Goal: Task Accomplishment & Management: Use online tool/utility

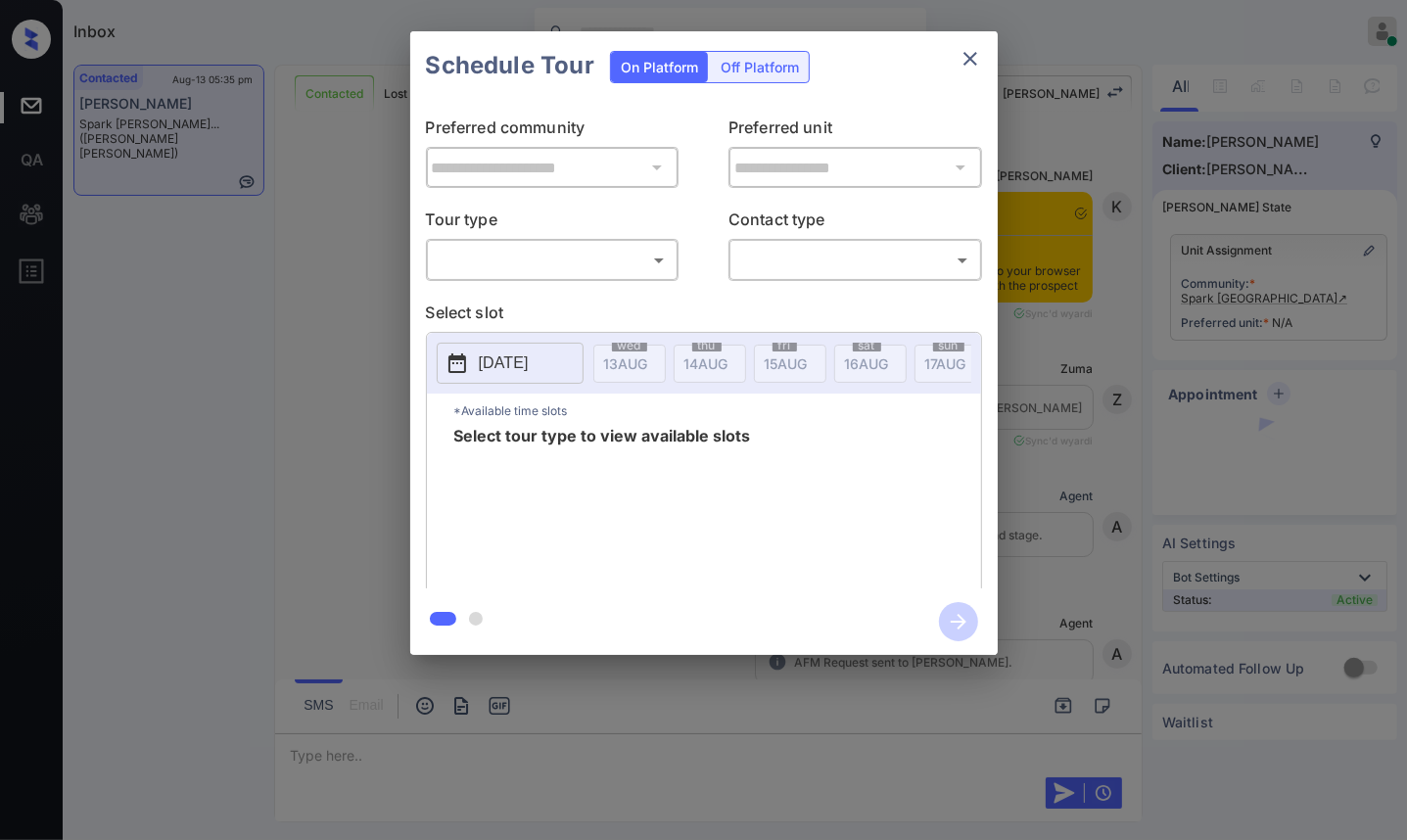
scroll to position [3100, 0]
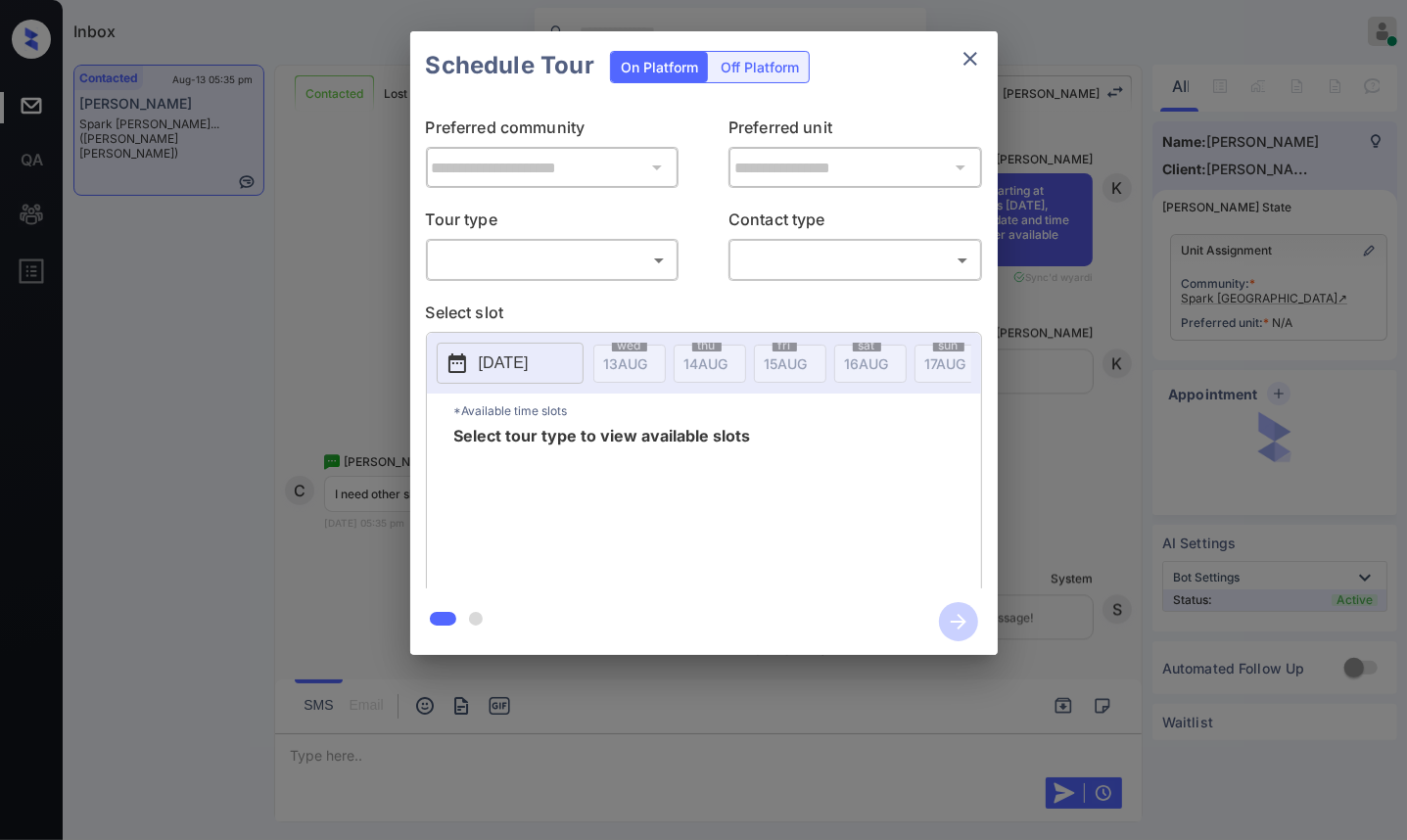
click at [536, 249] on body "Inbox Jezcil Usanastre Online Set yourself offline Set yourself on break Profil…" at bounding box center [704, 420] width 1407 height 840
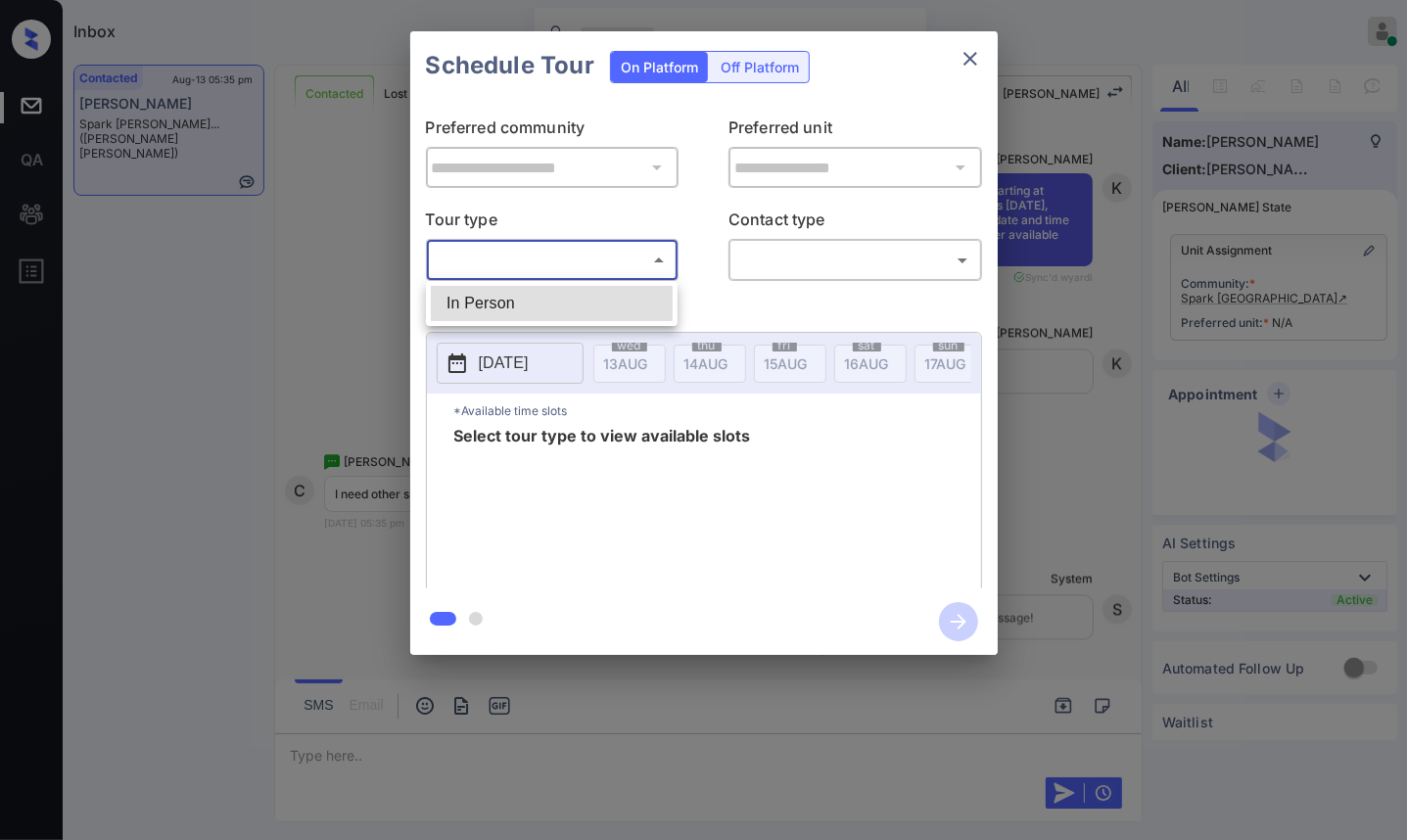
click at [539, 296] on li "In Person" at bounding box center [552, 304] width 242 height 35
type input "********"
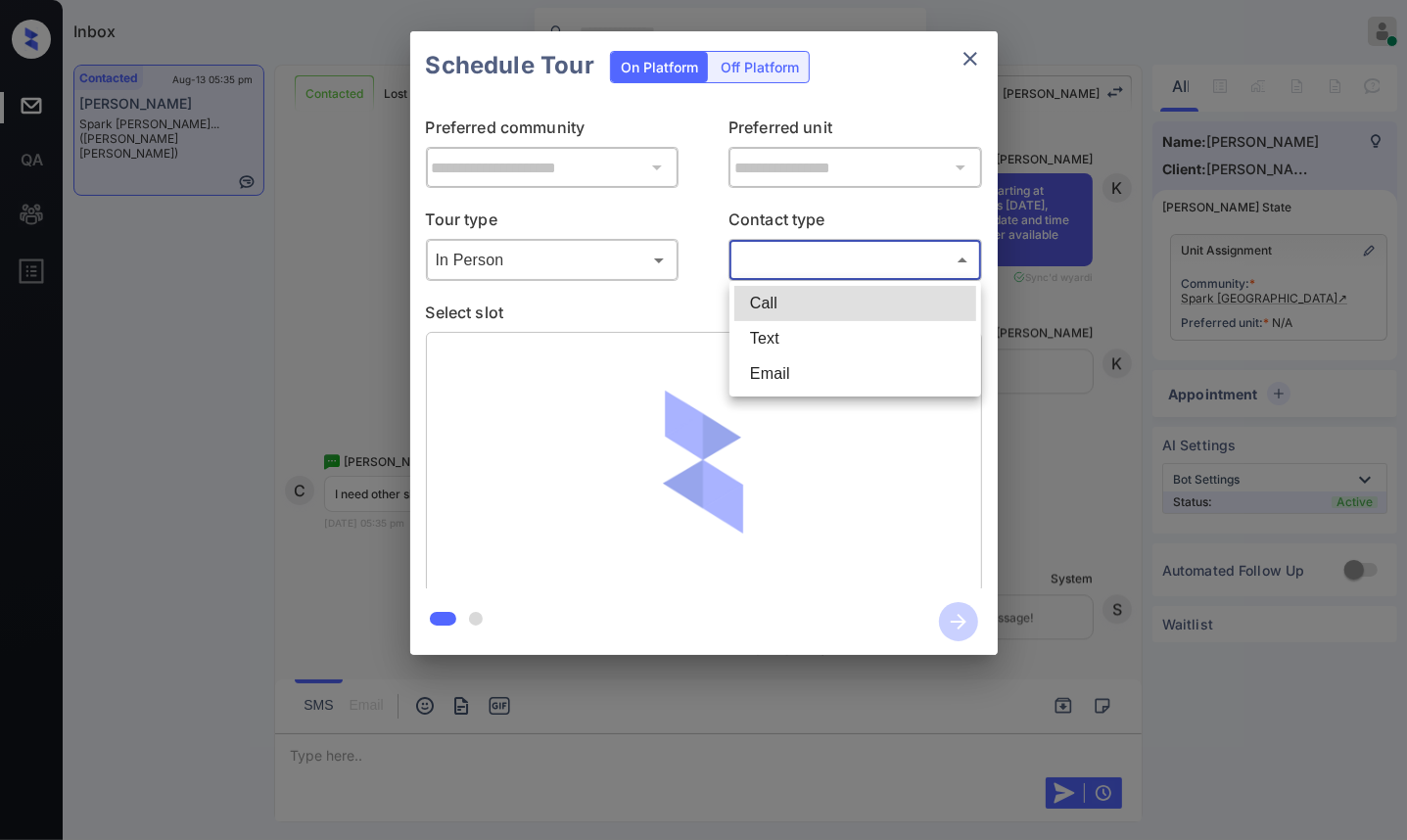
click at [828, 270] on body "Inbox Jezcil Usanastre Online Set yourself offline Set yourself on break Profil…" at bounding box center [704, 420] width 1407 height 840
click at [824, 342] on li "Text" at bounding box center [855, 339] width 242 height 35
type input "****"
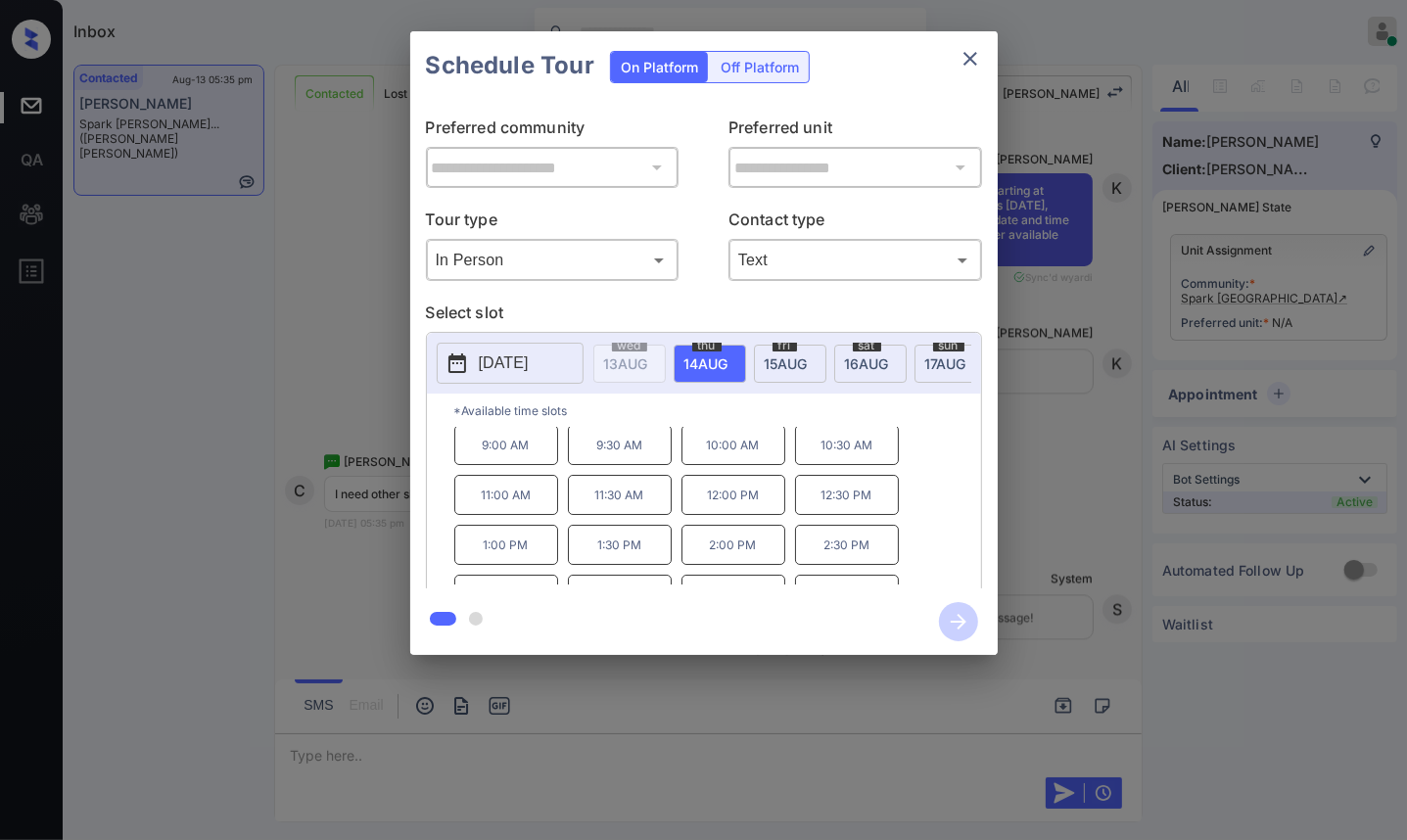
scroll to position [0, 0]
drag, startPoint x: 477, startPoint y: 504, endPoint x: 532, endPoint y: 519, distance: 57.0
click at [532, 518] on p "11:00 AM" at bounding box center [506, 497] width 104 height 40
copy p "11:00 AM"
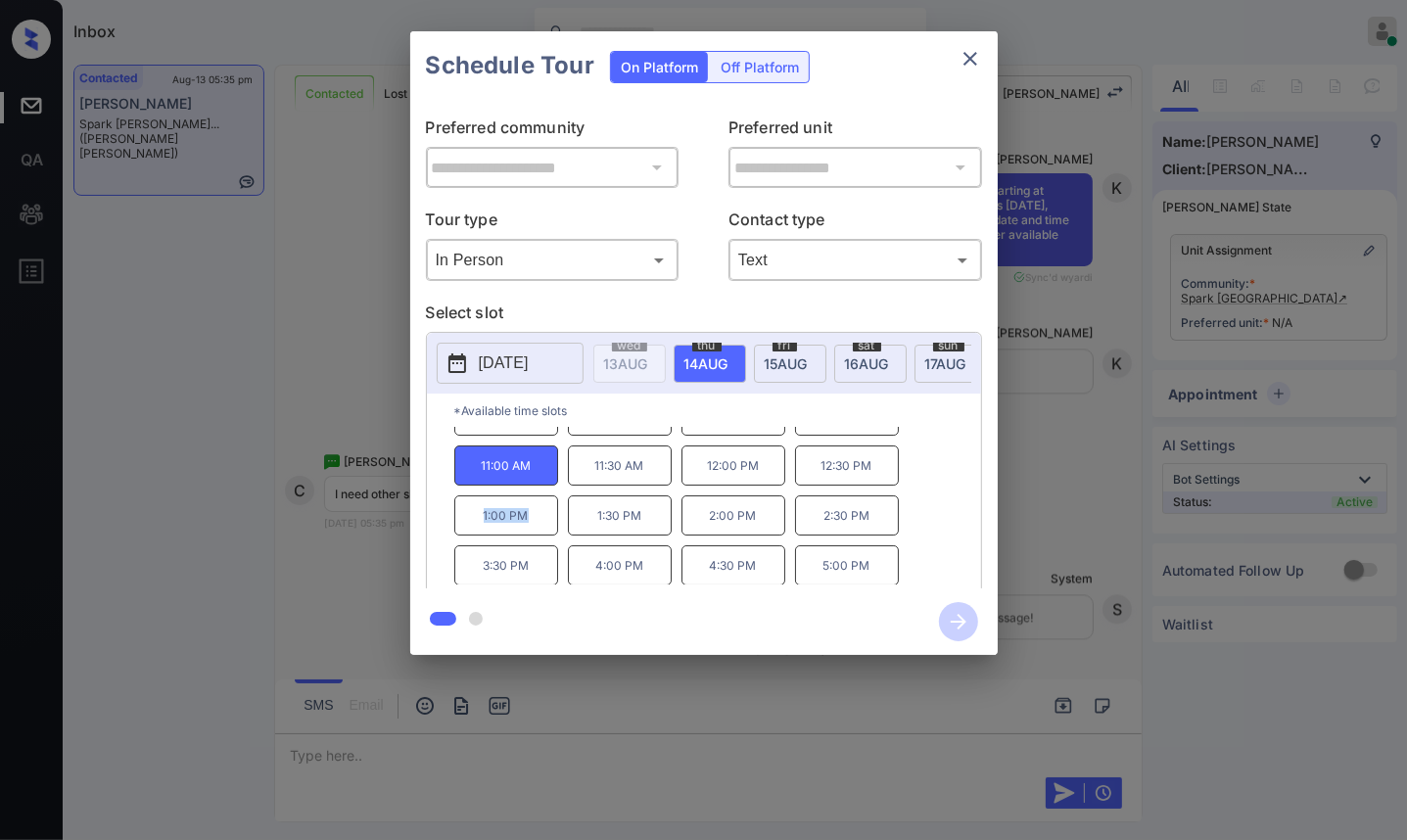
drag, startPoint x: 470, startPoint y: 526, endPoint x: 531, endPoint y: 524, distance: 61.0
click at [531, 524] on p "1:00 PM" at bounding box center [506, 515] width 104 height 40
copy p "1:00 PM"
drag, startPoint x: 477, startPoint y: 582, endPoint x: 535, endPoint y: 588, distance: 58.3
click at [535, 586] on p "3:30 PM" at bounding box center [506, 565] width 104 height 40
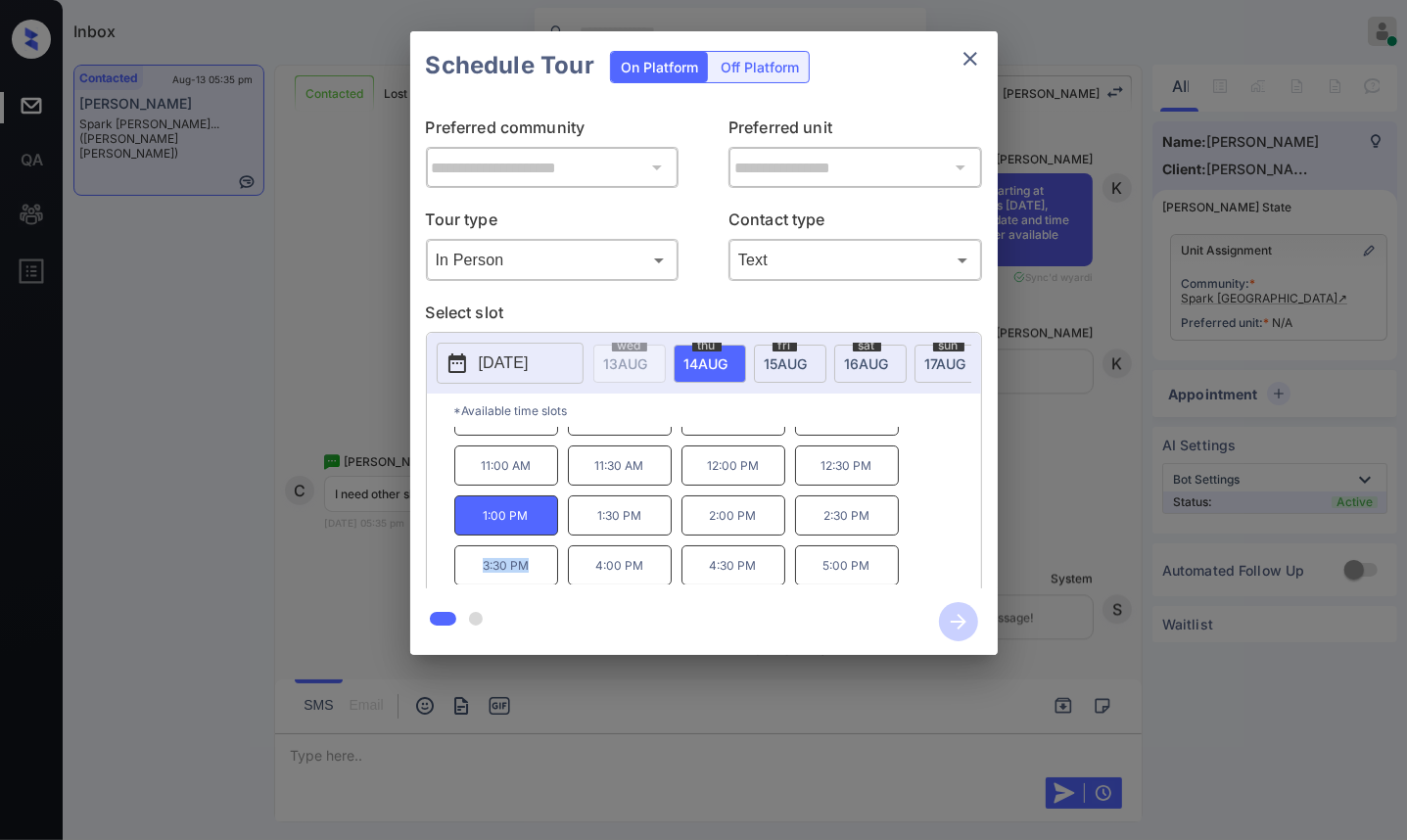
copy p "3:30 PM"
click at [310, 432] on div "**********" at bounding box center [704, 343] width 1407 height 687
